Goal: Task Accomplishment & Management: Manage account settings

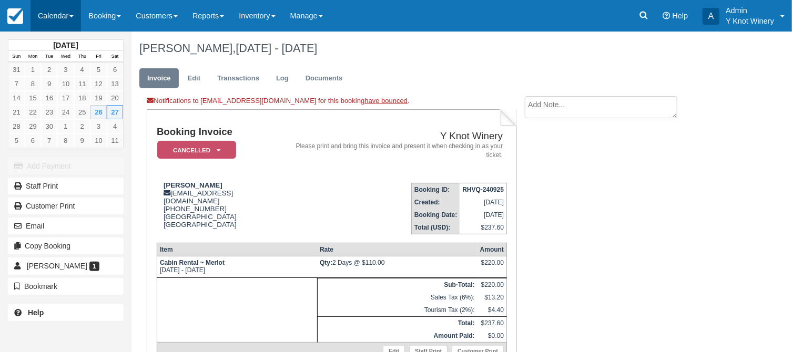
click at [80, 16] on link "Calendar" at bounding box center [56, 16] width 51 height 32
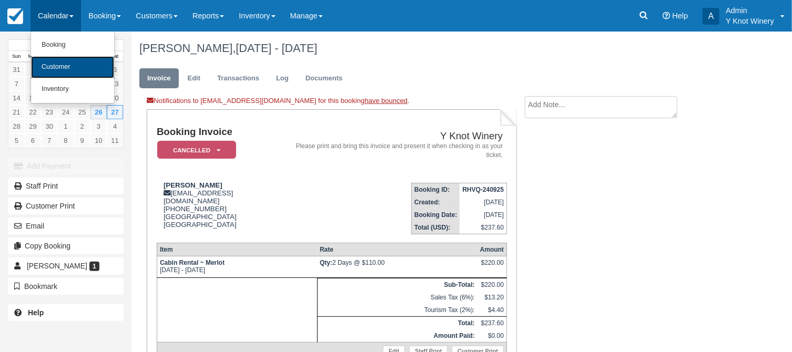
click at [83, 72] on link "Customer" at bounding box center [72, 67] width 83 height 22
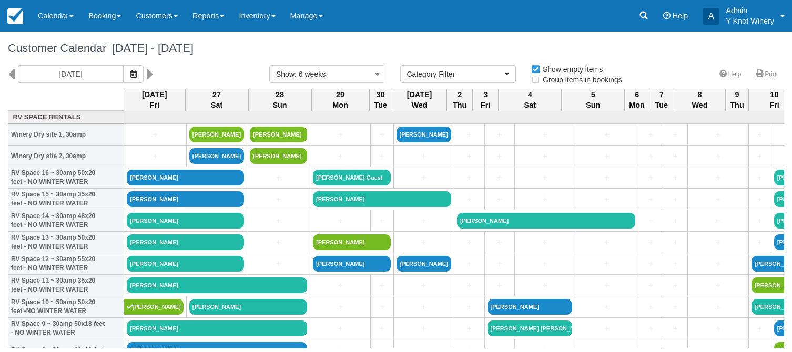
select select
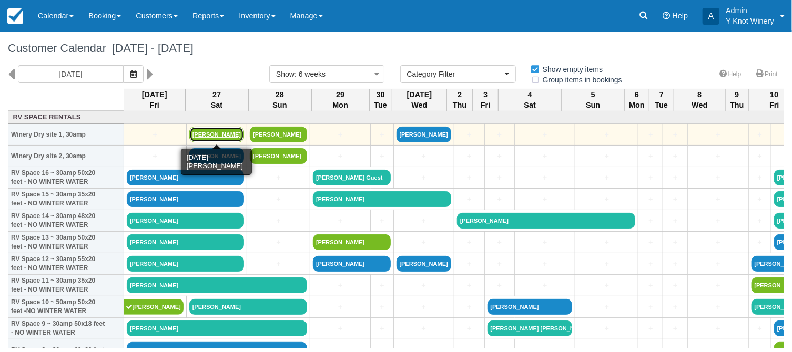
click at [203, 134] on link "Steve R Sanders" at bounding box center [216, 135] width 55 height 16
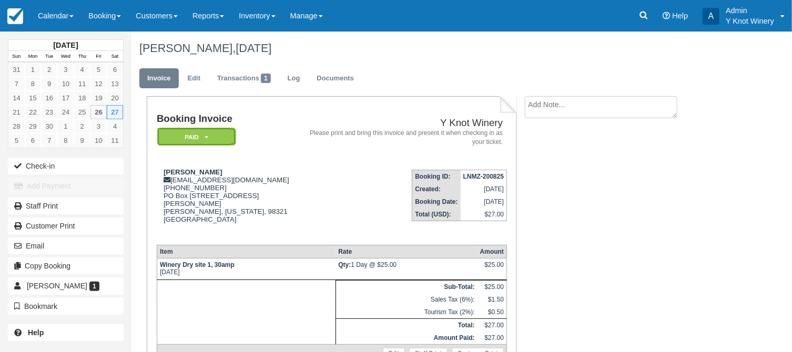
click at [207, 138] on icon at bounding box center [207, 137] width 4 height 6
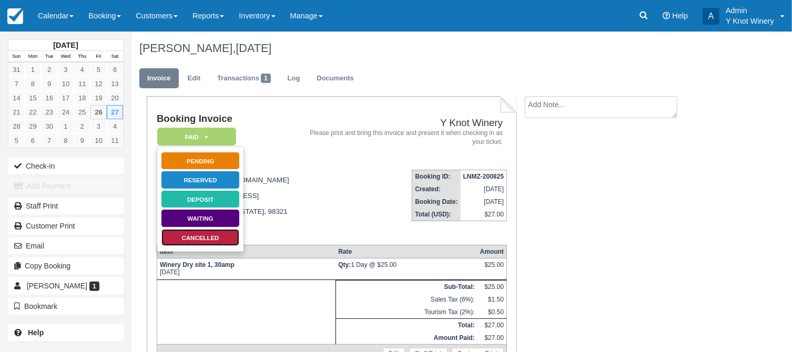
click at [218, 237] on link "Cancelled" at bounding box center [200, 238] width 79 height 18
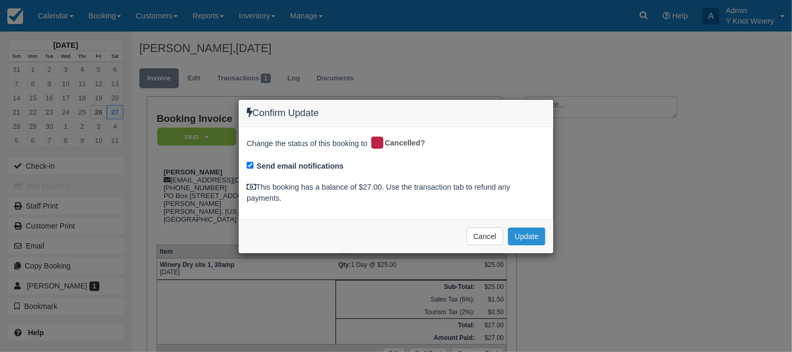
click at [523, 238] on button "Update" at bounding box center [526, 237] width 37 height 18
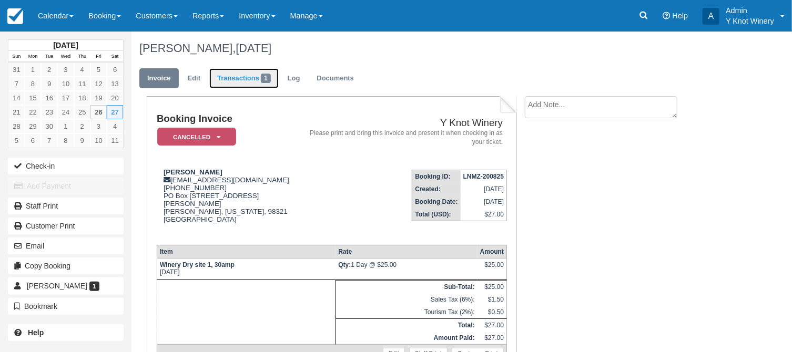
click at [248, 77] on link "Transactions 1" at bounding box center [243, 78] width 69 height 21
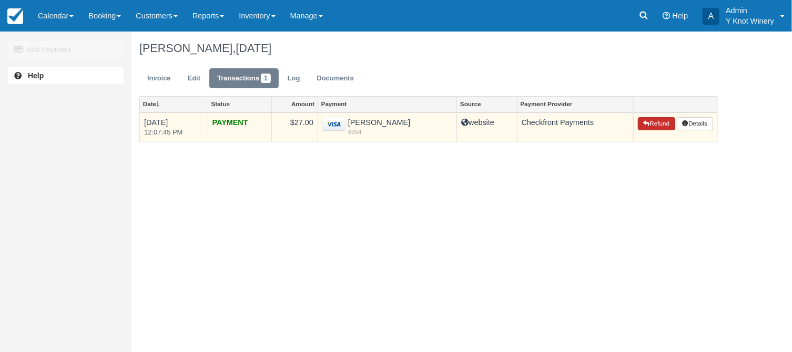
click at [660, 127] on button "Refund" at bounding box center [656, 124] width 37 height 14
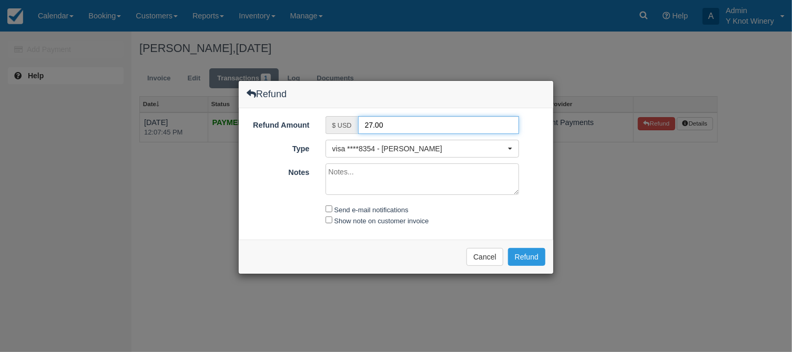
drag, startPoint x: 367, startPoint y: 126, endPoint x: 357, endPoint y: 126, distance: 10.5
click at [358, 126] on input "27.00" at bounding box center [439, 125] width 162 height 18
type input "17.00"
click at [342, 173] on textarea "Notes" at bounding box center [423, 180] width 194 height 32
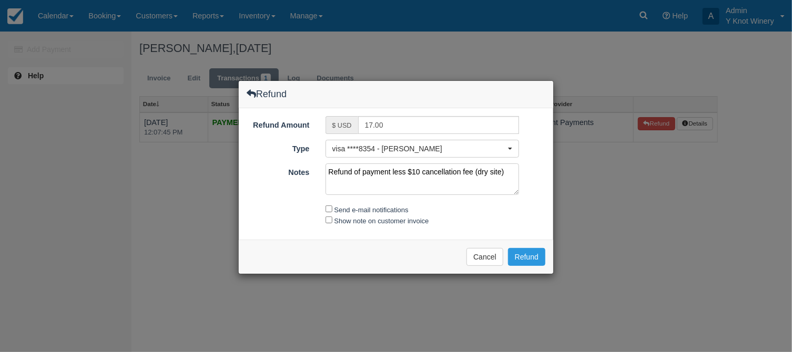
type textarea "Refund of payment less $10 cancellation fee (dry site)"
click at [329, 219] on input "Show note on customer invoice" at bounding box center [329, 220] width 7 height 7
checkbox input "true"
click at [328, 207] on input "Send e-mail notifications" at bounding box center [329, 209] width 7 height 7
checkbox input "true"
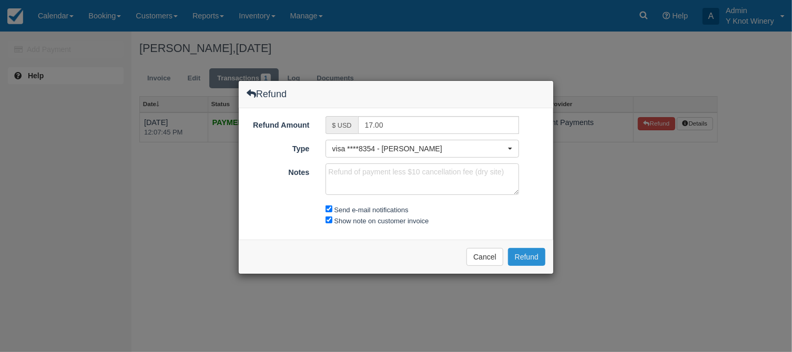
click at [529, 253] on button "Refund" at bounding box center [526, 257] width 37 height 18
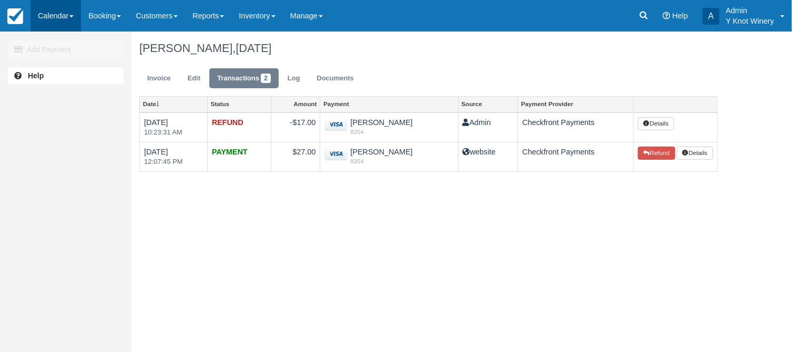
click at [78, 16] on link "Calendar" at bounding box center [56, 16] width 51 height 32
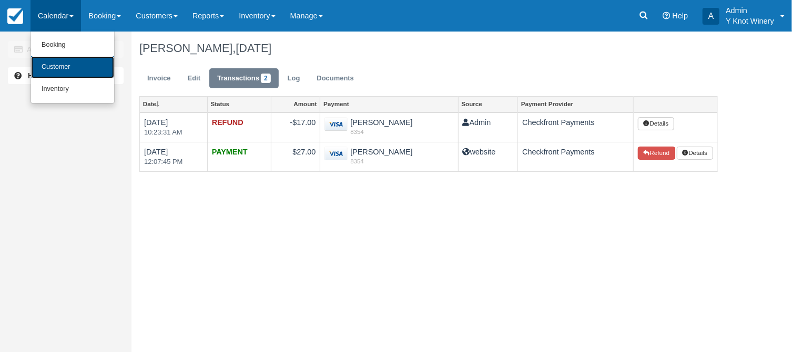
click at [70, 68] on link "Customer" at bounding box center [72, 67] width 83 height 22
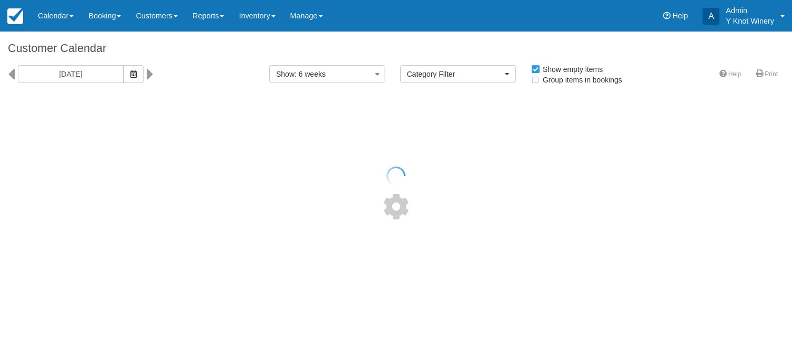
select select
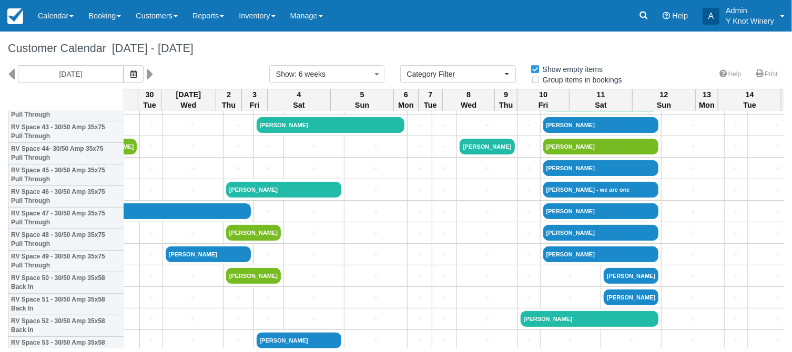
scroll to position [0, 231]
